Goal: Information Seeking & Learning: Check status

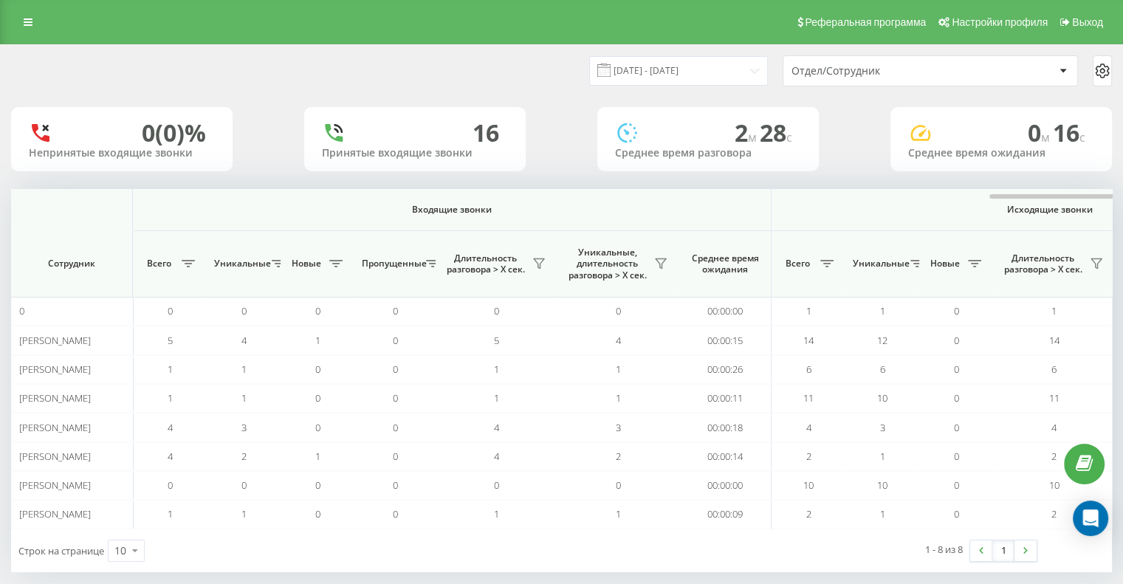
scroll to position [0, 638]
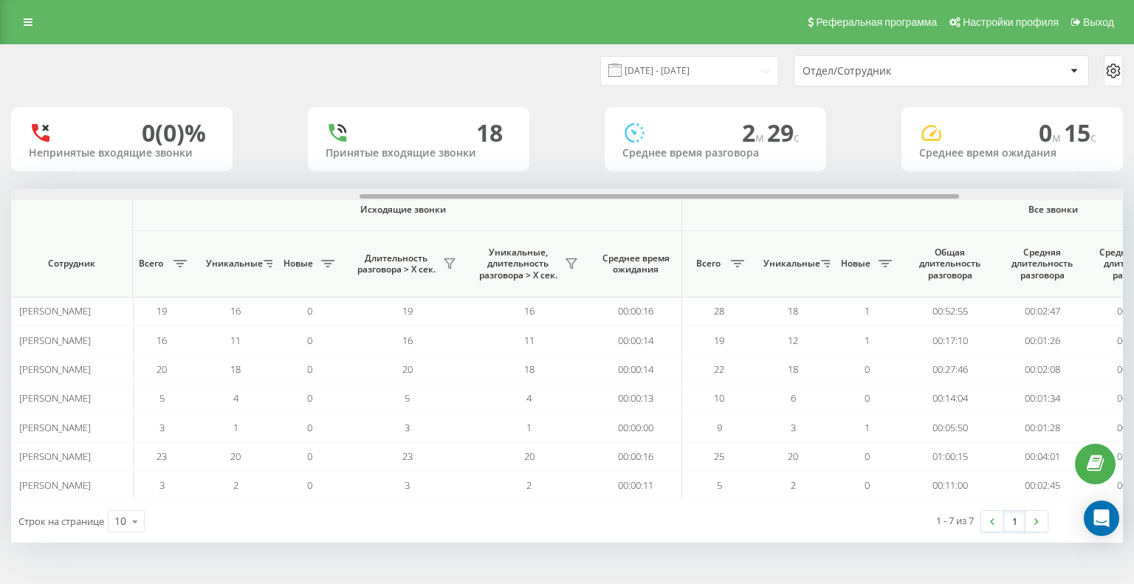
scroll to position [0, 646]
drag, startPoint x: 578, startPoint y: 194, endPoint x: 927, endPoint y: 191, distance: 349.2
click at [927, 191] on div at bounding box center [567, 194] width 1112 height 11
click at [571, 270] on button at bounding box center [572, 264] width 22 height 24
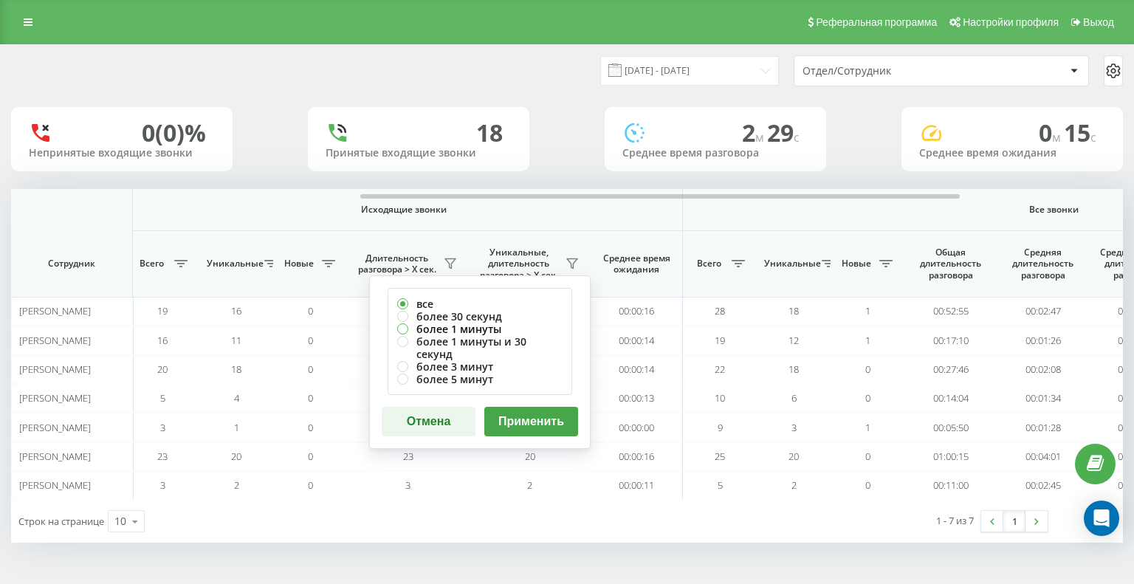
click at [399, 327] on label "более 1 минуты" at bounding box center [479, 329] width 165 height 13
radio input "true"
click at [537, 407] on button "Применить" at bounding box center [531, 422] width 94 height 30
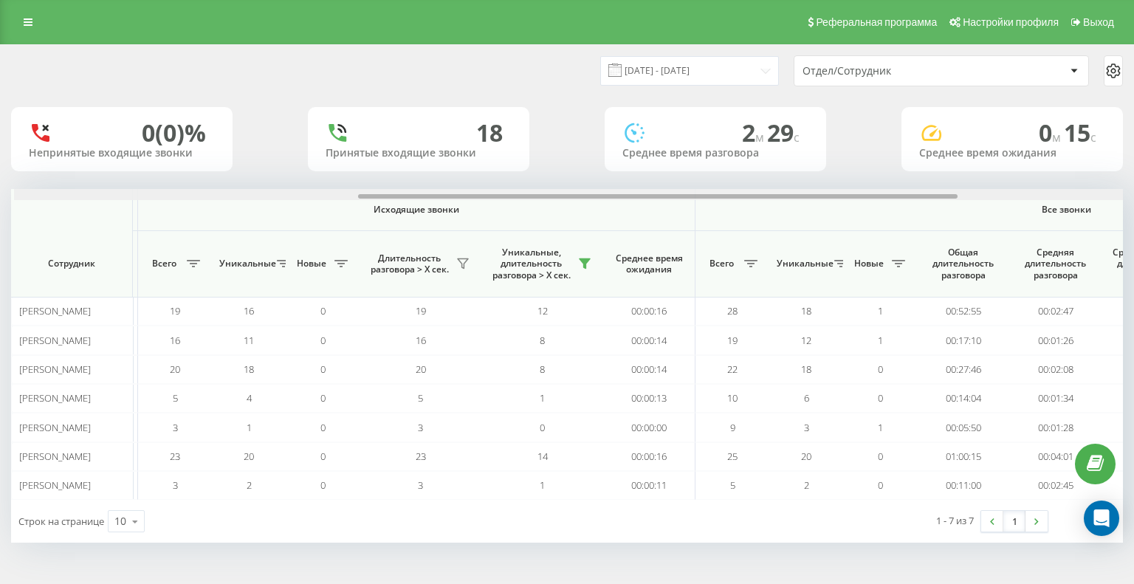
scroll to position [0, 636]
drag, startPoint x: 391, startPoint y: 194, endPoint x: 735, endPoint y: 181, distance: 344.3
click at [735, 181] on div "19.08.2025 - 19.08.2025 Отдел/Сотрудник 0 (0)% Непринятые входящие звонки 18 Пр…" at bounding box center [567, 294] width 1112 height 498
